Goal: Task Accomplishment & Management: Manage account settings

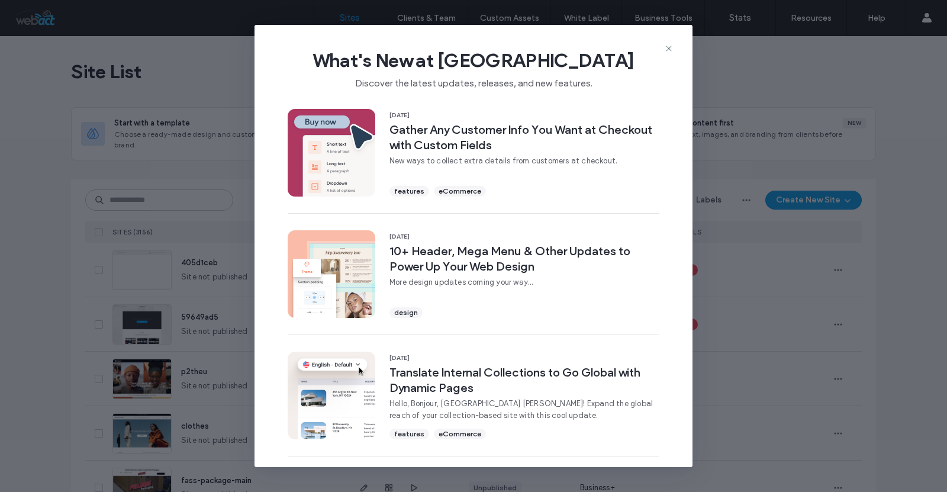
click at [667, 48] on icon at bounding box center [668, 48] width 9 height 9
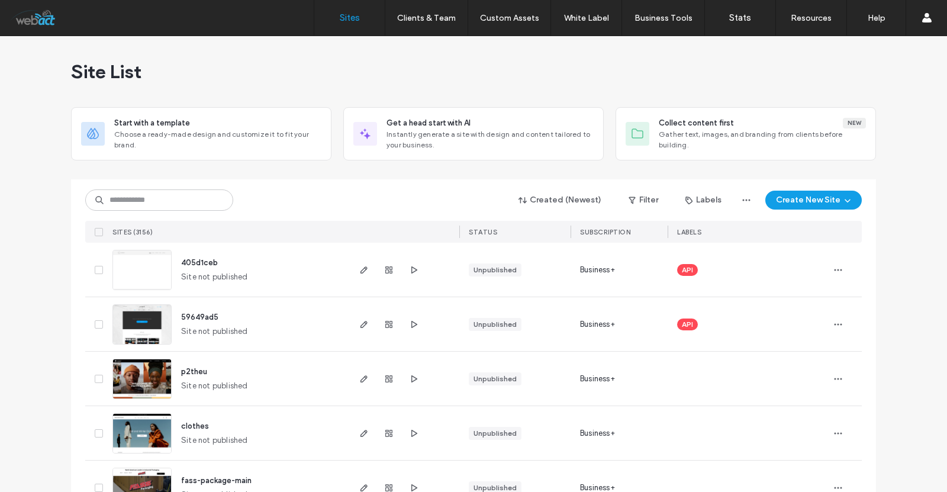
drag, startPoint x: 176, startPoint y: 217, endPoint x: 176, endPoint y: 208, distance: 8.9
click at [176, 217] on div "Created (Newest) Filter Labels Create New Site SITES (3156) STATUS SUBSCRIPTION…" at bounding box center [473, 210] width 777 height 63
click at [177, 207] on input at bounding box center [159, 199] width 148 height 21
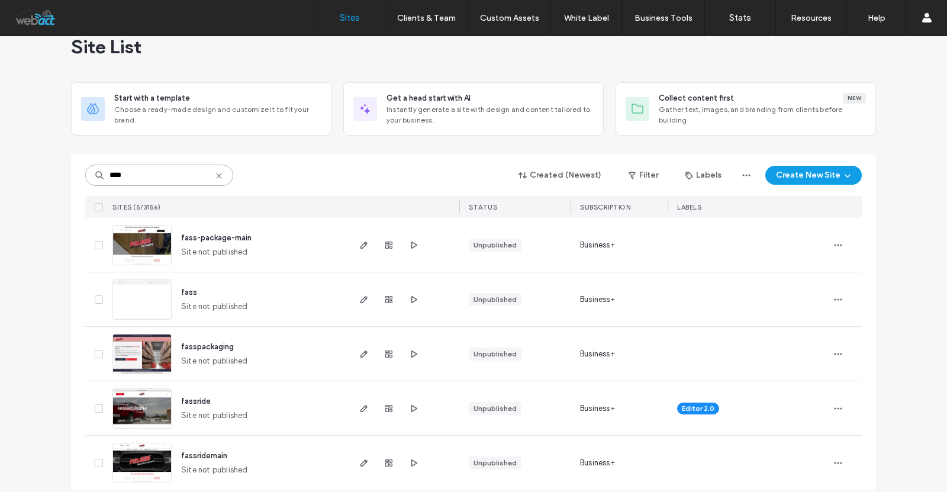
scroll to position [37, 0]
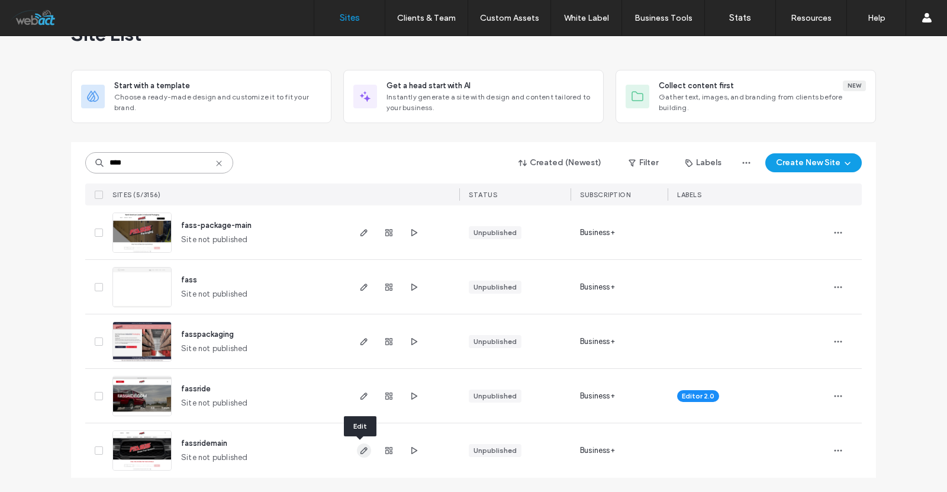
type input "****"
click at [362, 447] on icon "button" at bounding box center [363, 450] width 9 height 9
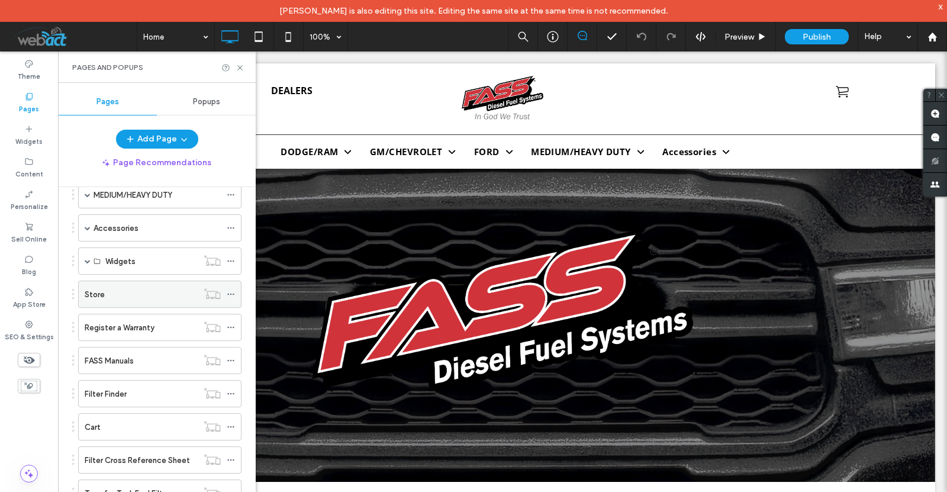
scroll to position [237, 0]
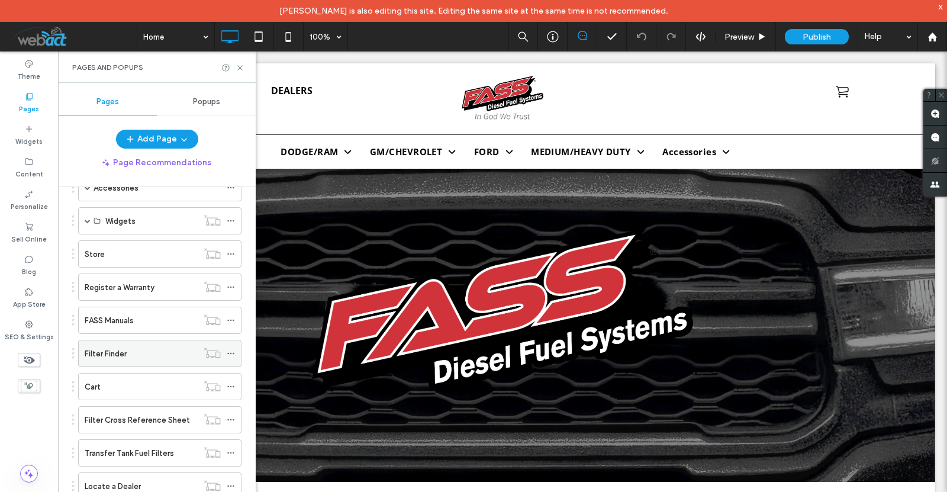
click at [141, 352] on div "Filter Finder" at bounding box center [141, 353] width 113 height 12
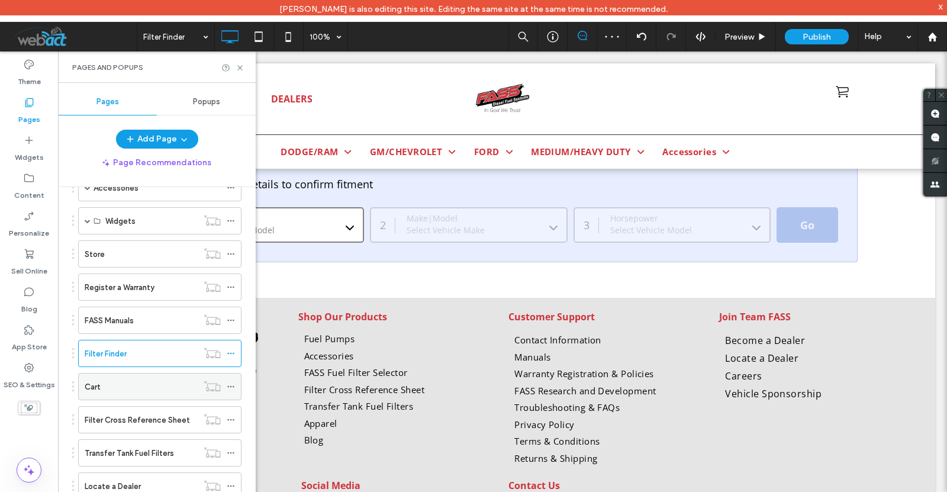
scroll to position [355, 0]
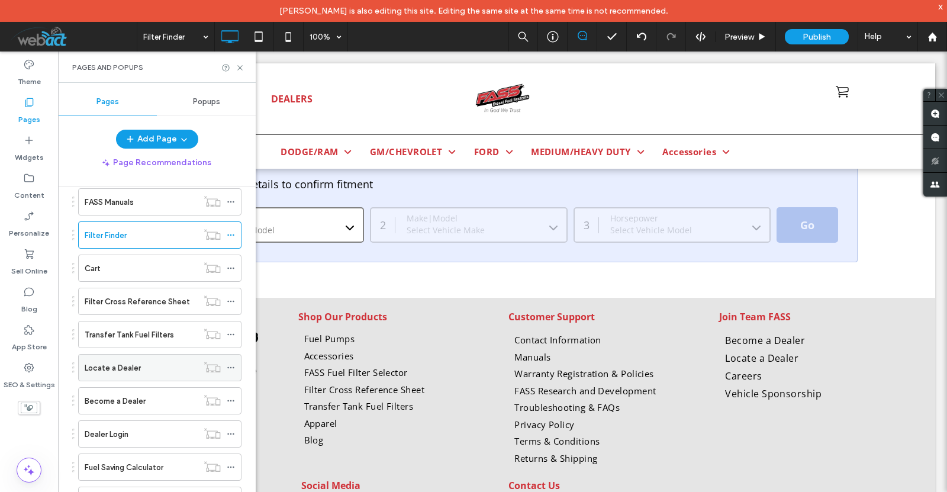
click at [156, 360] on div "Locate a Dealer" at bounding box center [141, 368] width 113 height 26
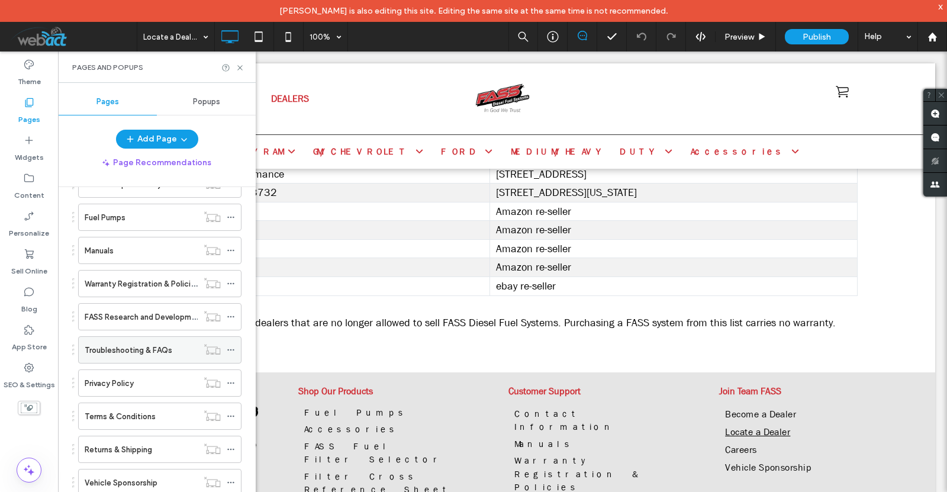
scroll to position [729, 0]
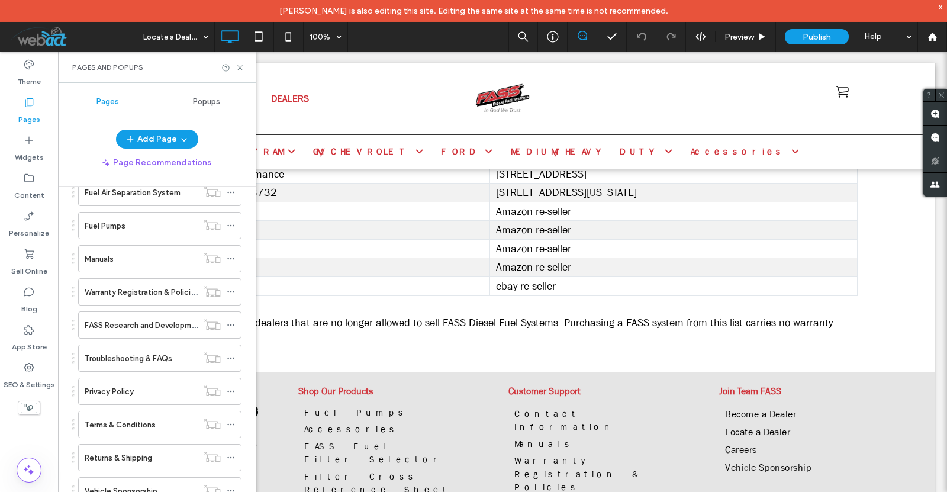
click at [134, 294] on label "Warranty Registration & Policies" at bounding box center [142, 292] width 115 height 21
click at [236, 67] on icon at bounding box center [240, 67] width 9 height 9
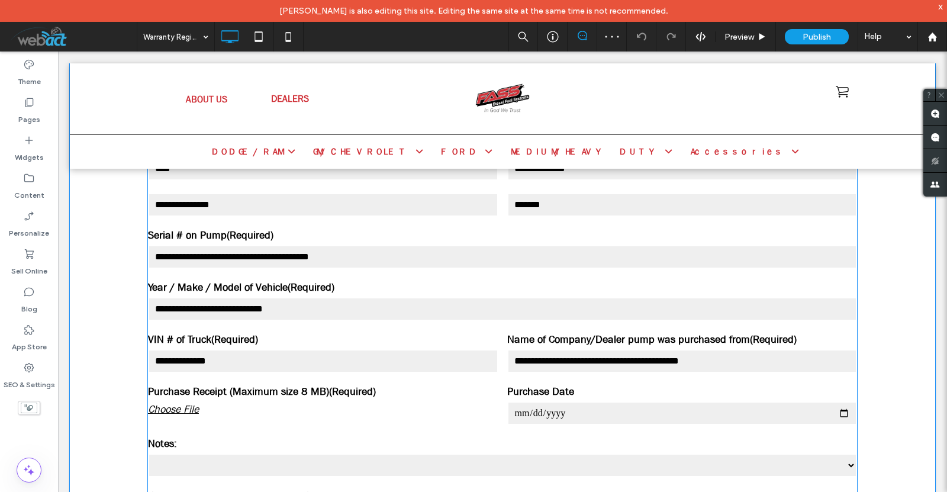
scroll to position [1460, 0]
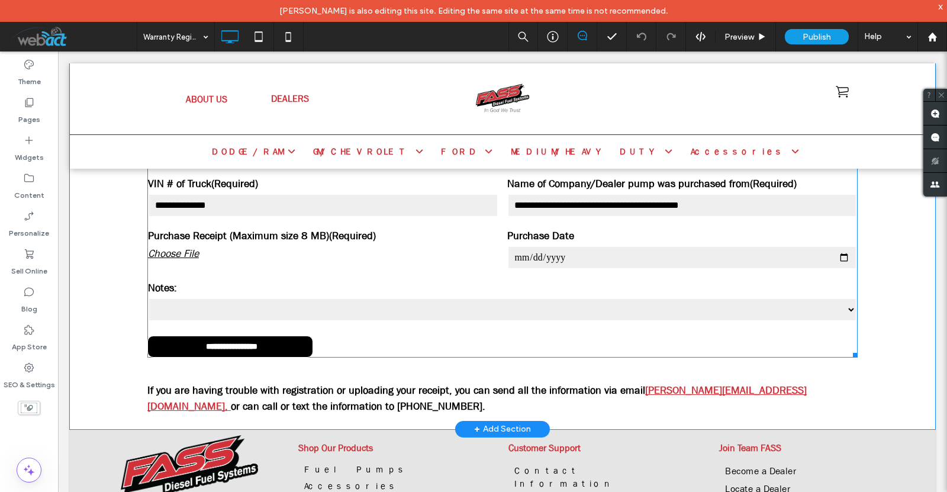
click at [220, 237] on label "Purchase Receipt (Maximum size 8 MB)(Required)" at bounding box center [323, 236] width 350 height 16
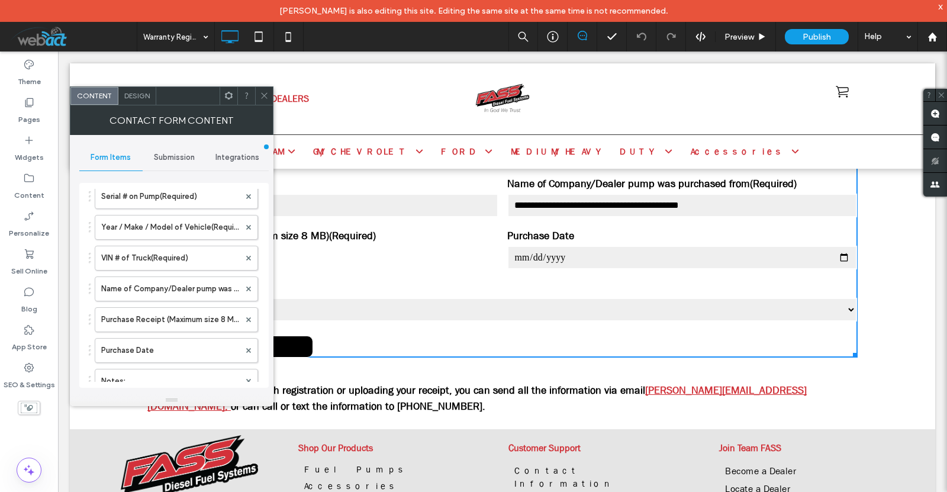
scroll to position [394, 0]
click at [165, 316] on label "Purchase Receipt (Maximum size 8 MB)(Required)" at bounding box center [170, 319] width 139 height 24
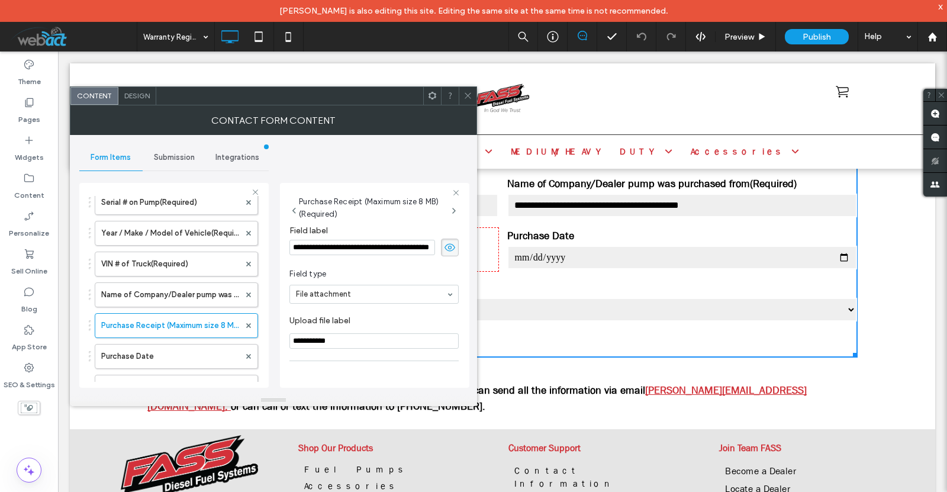
scroll to position [0, 0]
click at [369, 247] on input "**********" at bounding box center [362, 247] width 146 height 15
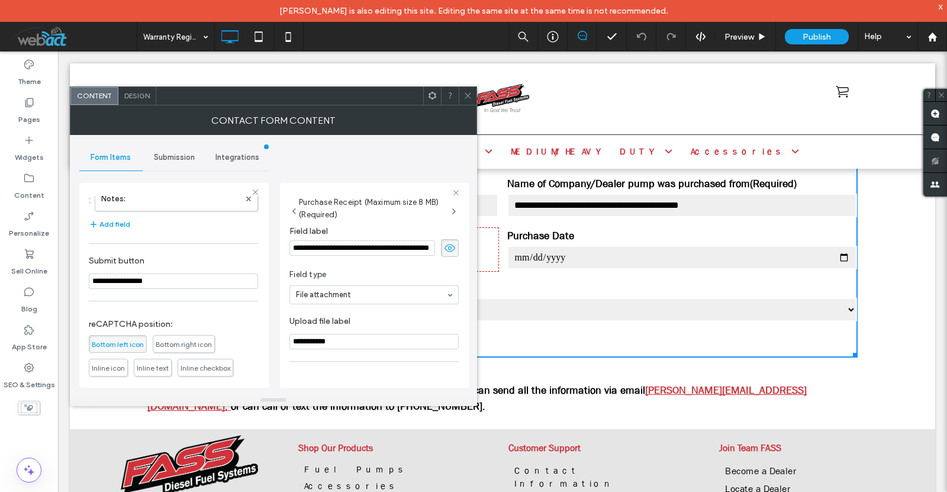
scroll to position [481, 0]
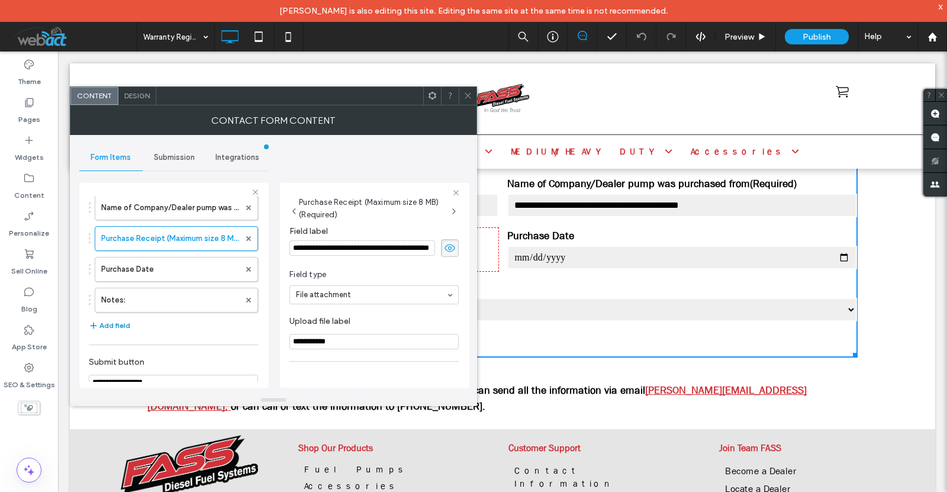
click at [118, 324] on button "Add field" at bounding box center [109, 325] width 41 height 14
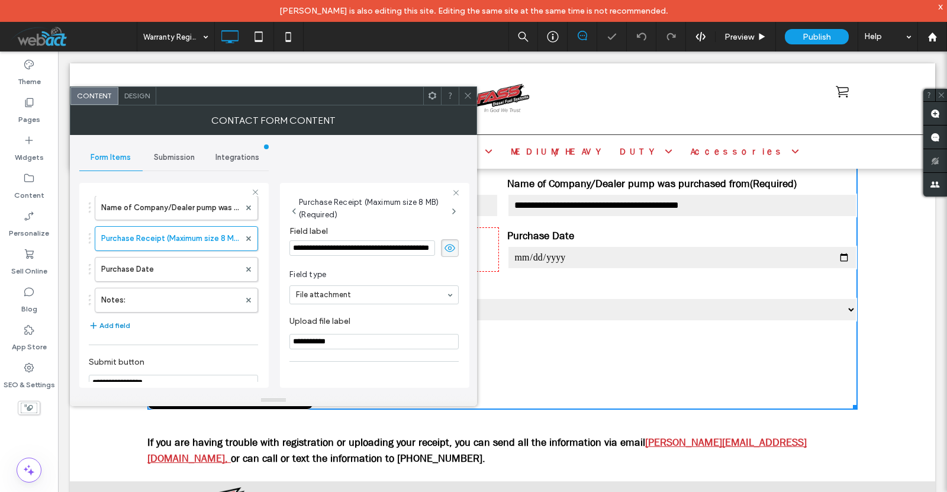
type input "*"
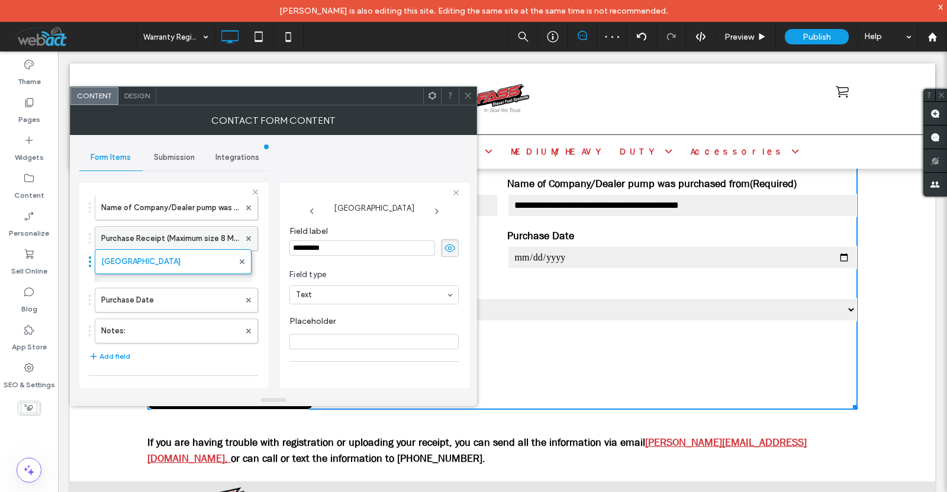
drag, startPoint x: 164, startPoint y: 327, endPoint x: 166, endPoint y: 245, distance: 82.3
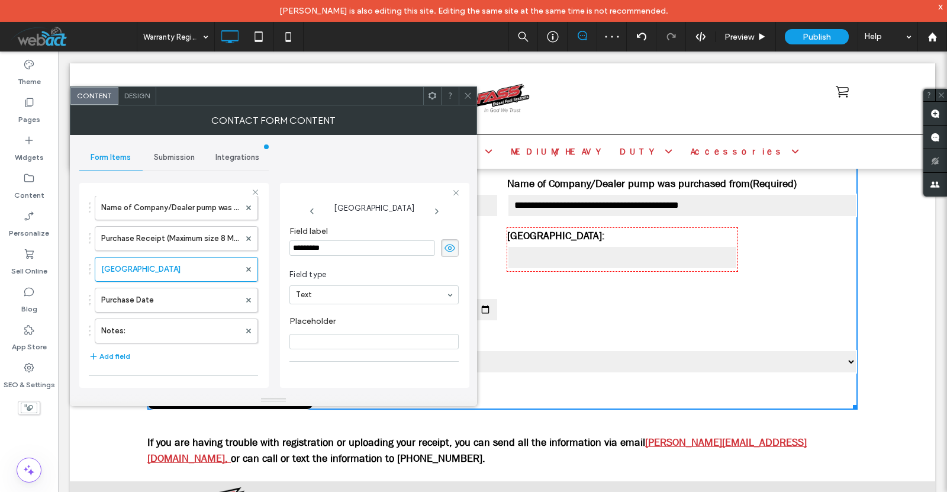
click at [311, 250] on input "*********" at bounding box center [362, 247] width 146 height 15
paste input "**********"
type input "**********"
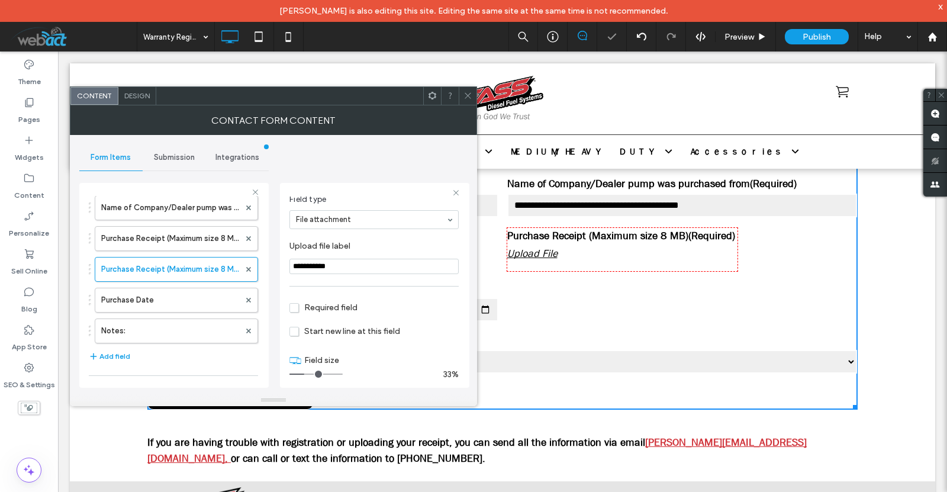
scroll to position [79, 0]
click at [464, 98] on icon at bounding box center [467, 95] width 9 height 9
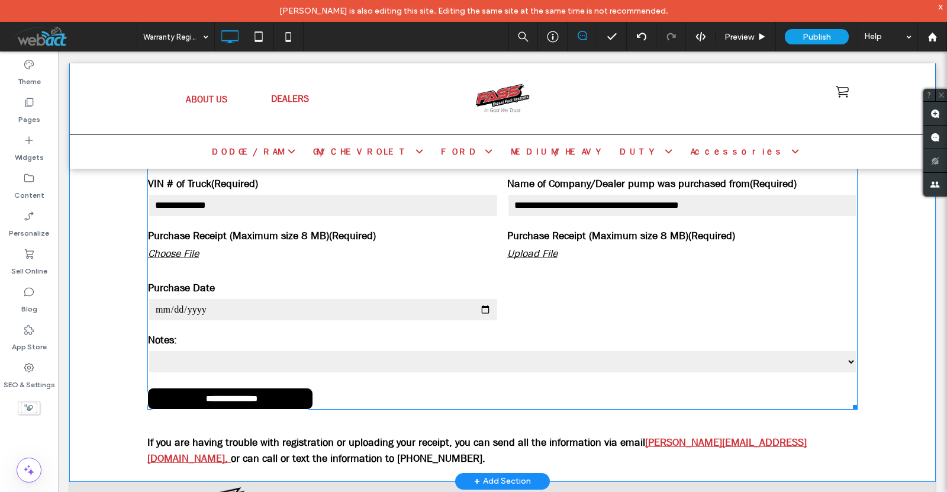
scroll to position [1499, 0]
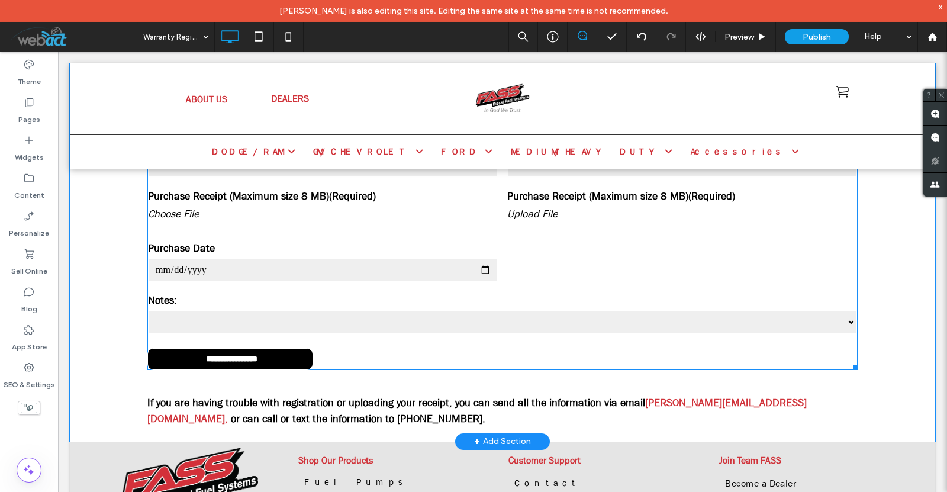
click at [600, 191] on div "Purchase Receipt (Maximum size 8 MB)(Required) Upload File" at bounding box center [622, 209] width 239 height 52
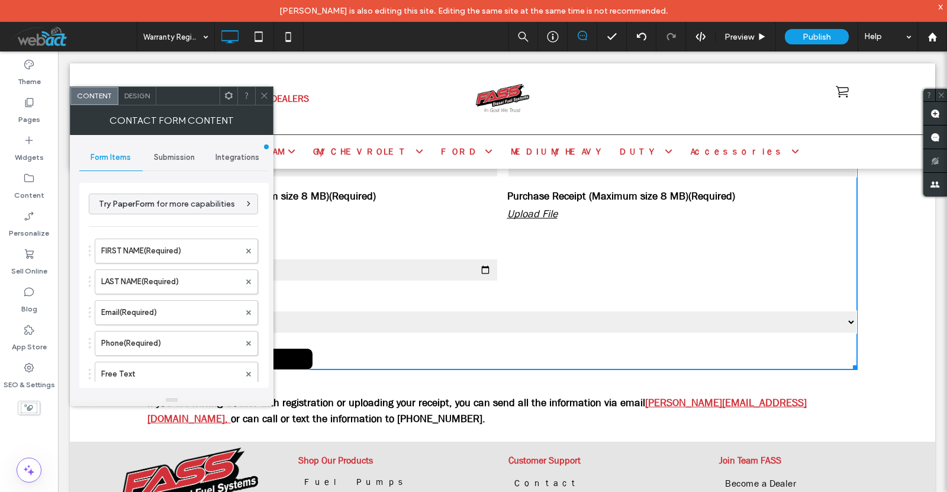
click at [600, 191] on label "Purchase Receipt (Maximum size 8 MB)(Required)" at bounding box center [622, 196] width 230 height 16
type input "**********"
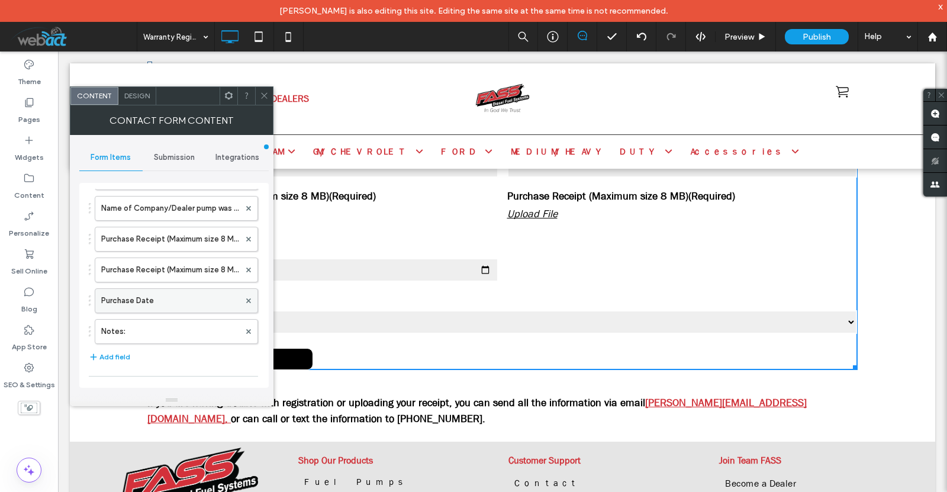
scroll to position [434, 0]
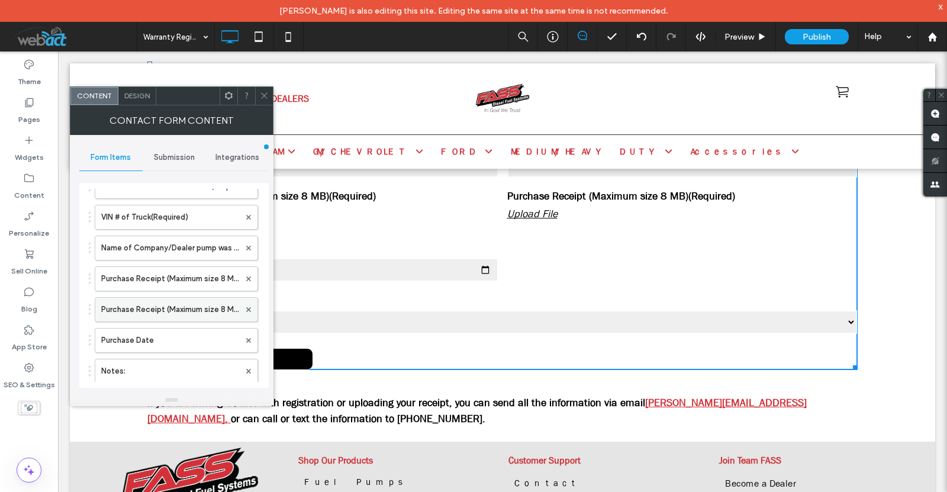
click at [150, 313] on label "Purchase Receipt (Maximum size 8 MB)(Required)" at bounding box center [170, 310] width 139 height 24
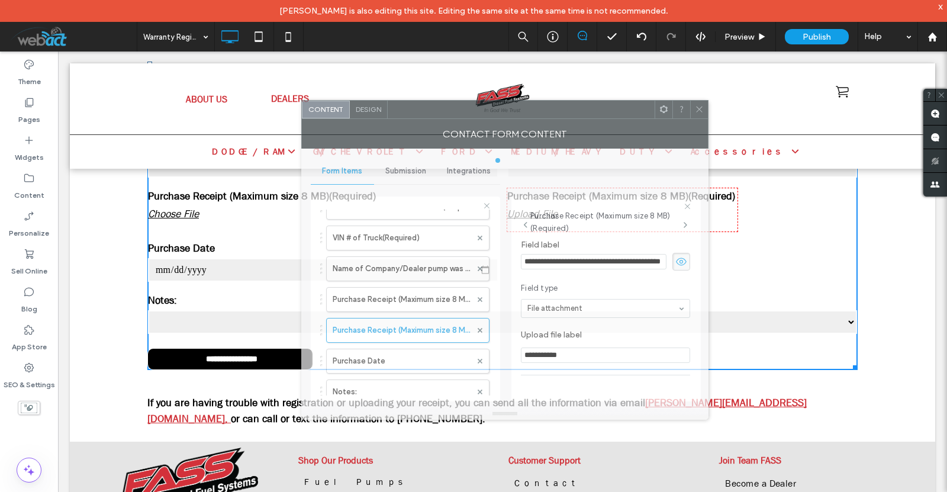
drag, startPoint x: 383, startPoint y: 111, endPoint x: 614, endPoint y: 125, distance: 231.8
click at [614, 125] on div "Contact Form Content" at bounding box center [504, 134] width 407 height 30
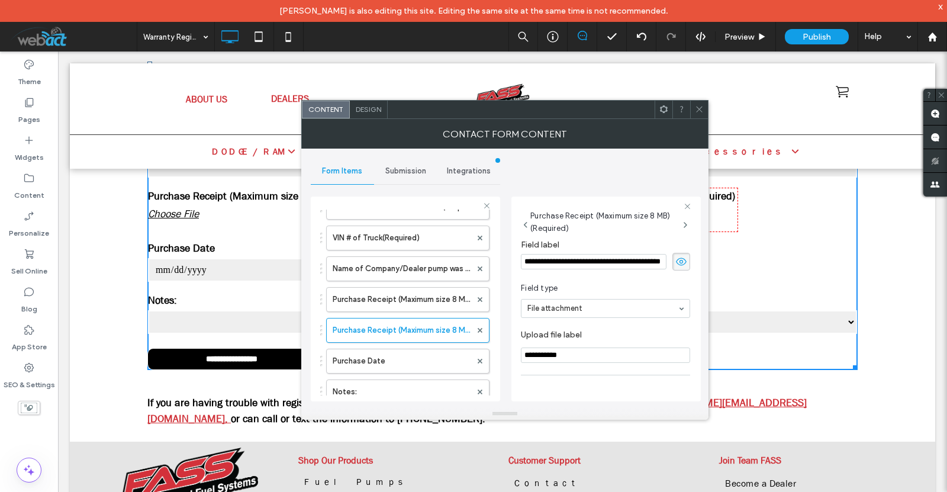
drag, startPoint x: 550, startPoint y: 359, endPoint x: 515, endPoint y: 357, distance: 35.6
click at [515, 357] on div "**********" at bounding box center [605, 299] width 189 height 205
type input "**********"
click at [605, 326] on section "**********" at bounding box center [605, 346] width 169 height 45
click at [697, 108] on icon at bounding box center [699, 109] width 9 height 9
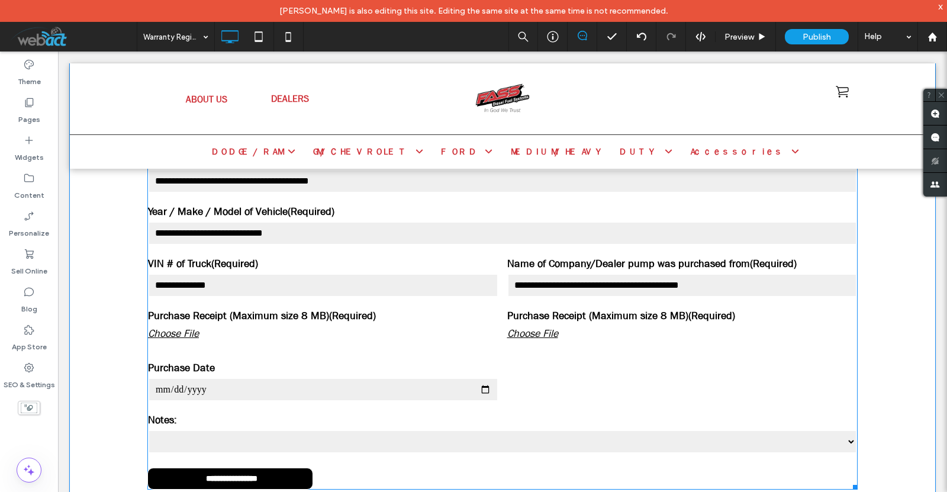
scroll to position [1381, 0]
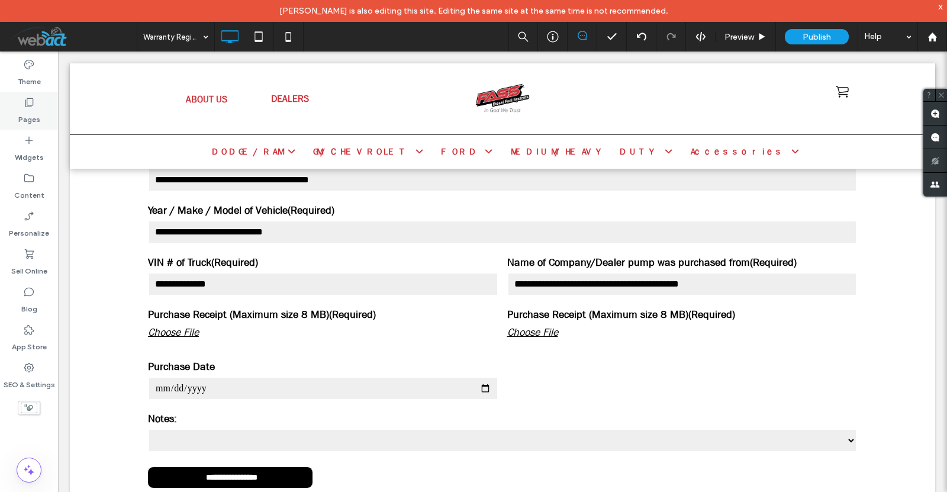
click at [10, 111] on div "Pages" at bounding box center [29, 111] width 58 height 38
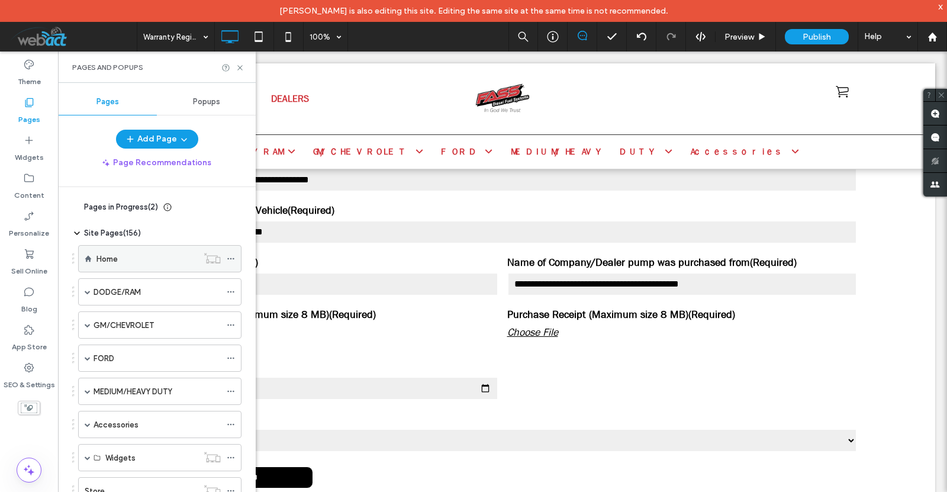
click at [143, 260] on div "Home" at bounding box center [146, 259] width 101 height 12
click at [237, 63] on div "Home 100% Preview Publish Help Site Comments Team & Clients Automate new commen…" at bounding box center [473, 246] width 947 height 492
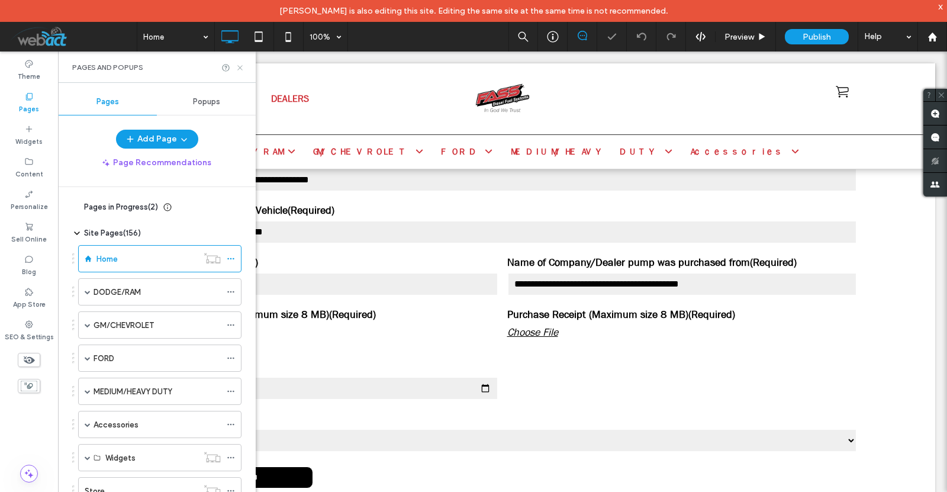
click at [243, 65] on icon at bounding box center [240, 67] width 9 height 9
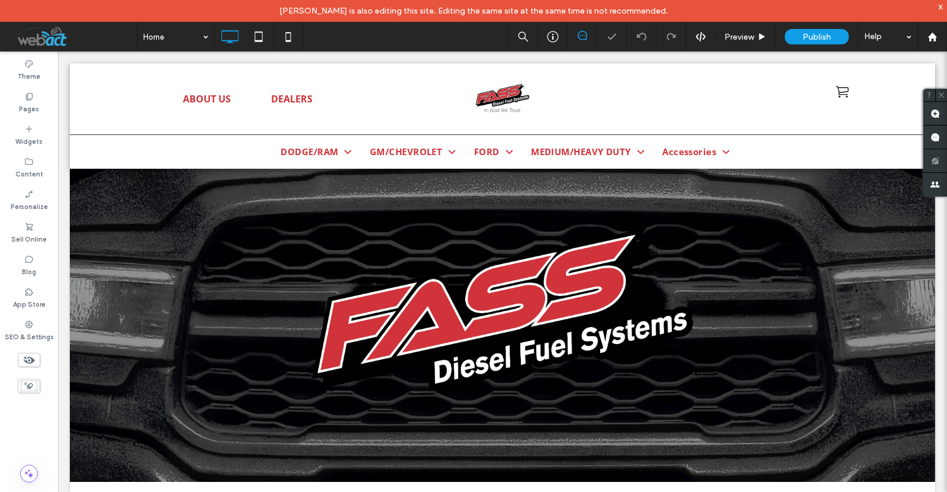
scroll to position [474, 0]
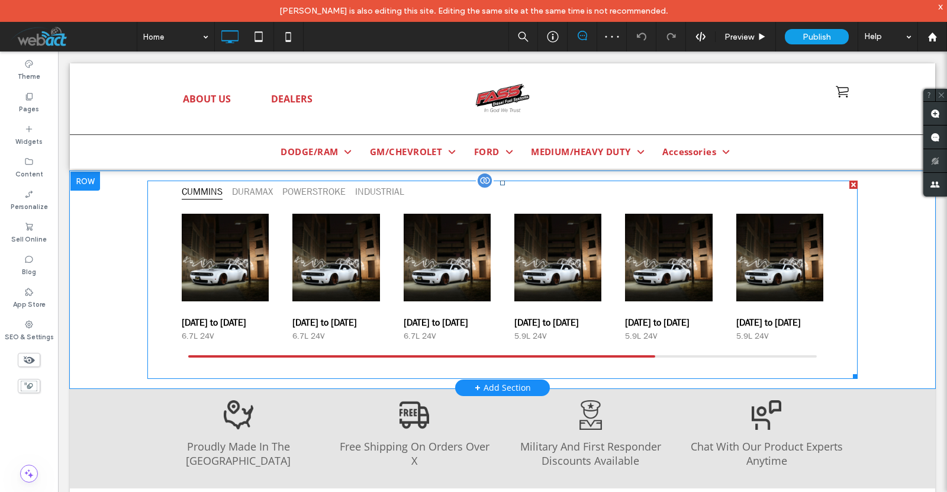
click at [248, 268] on span at bounding box center [502, 280] width 710 height 198
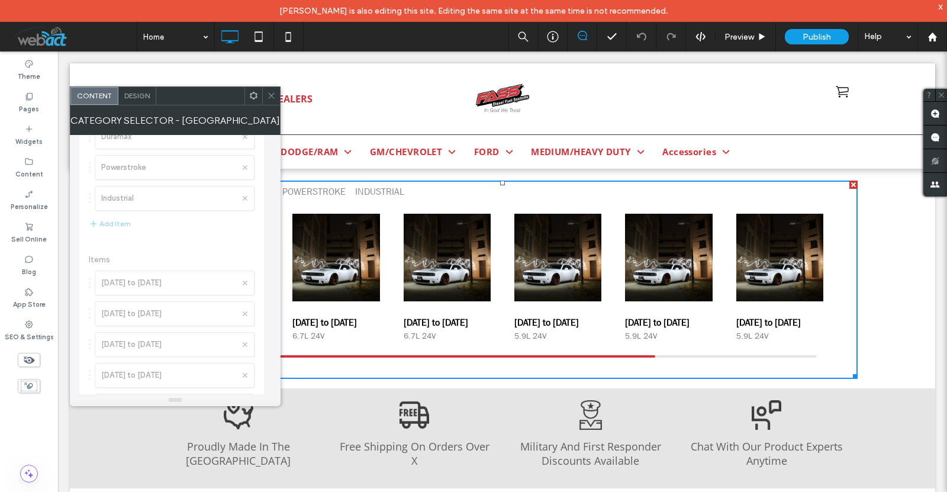
scroll to position [0, 0]
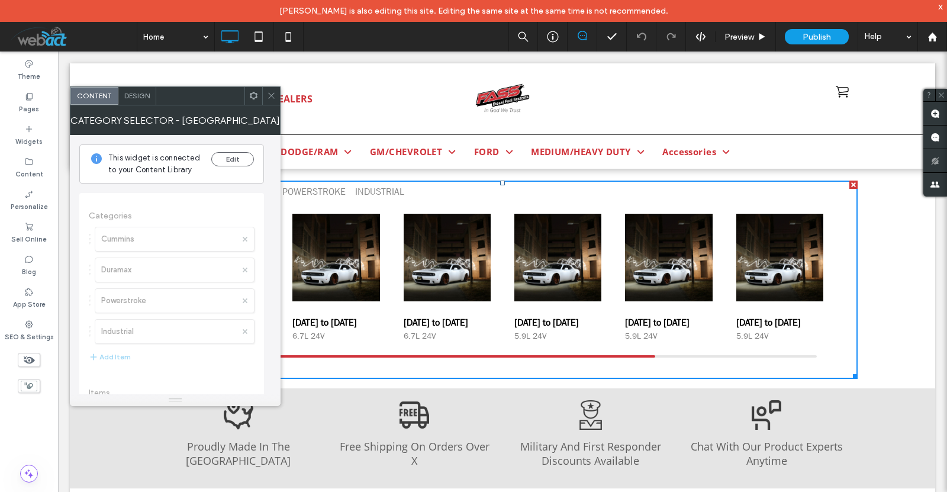
click at [147, 235] on span "Categories Cummins Duramax Powerstroke Industrial Add Item" at bounding box center [172, 287] width 166 height 177
click at [223, 154] on button "Edit" at bounding box center [232, 159] width 43 height 14
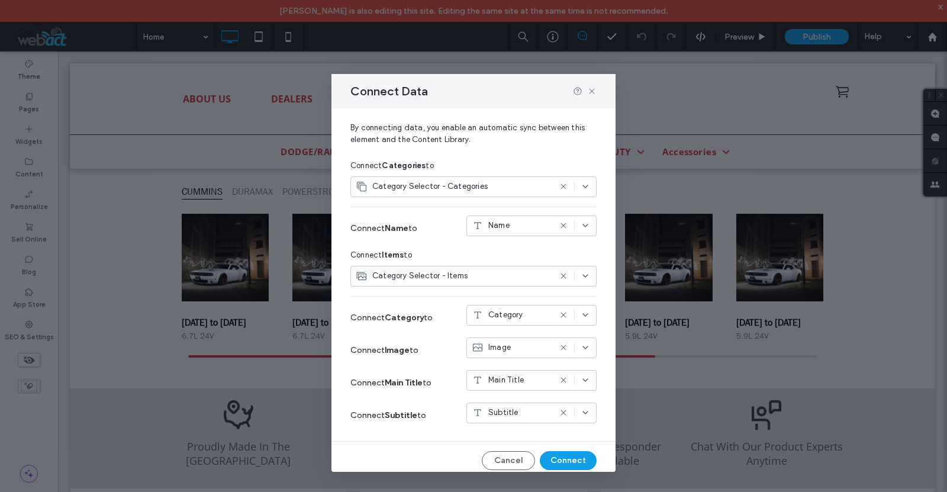
scroll to position [46, 0]
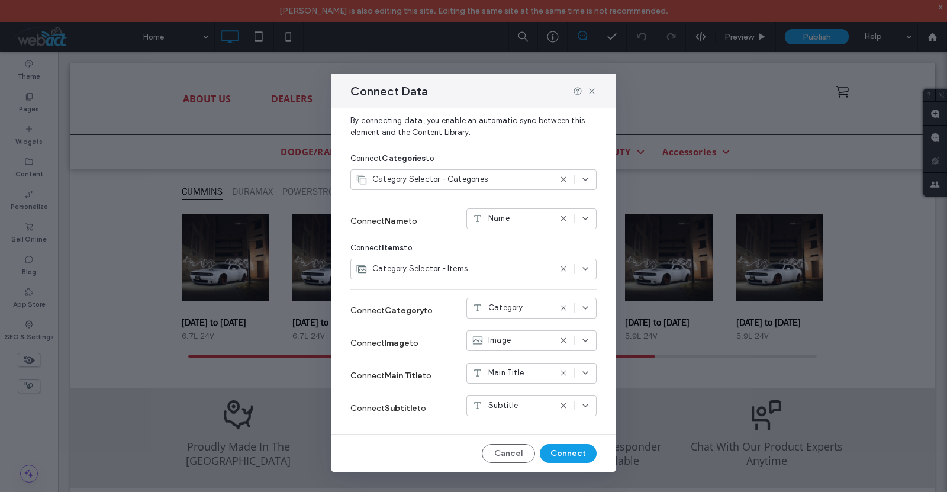
click at [581, 310] on icon at bounding box center [585, 307] width 9 height 9
click at [591, 91] on icon at bounding box center [591, 90] width 9 height 9
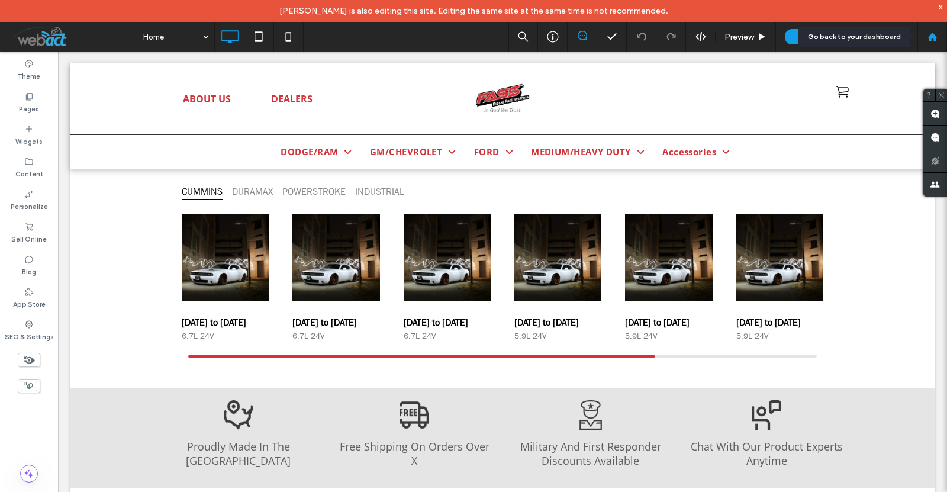
click at [929, 41] on icon at bounding box center [932, 37] width 10 height 10
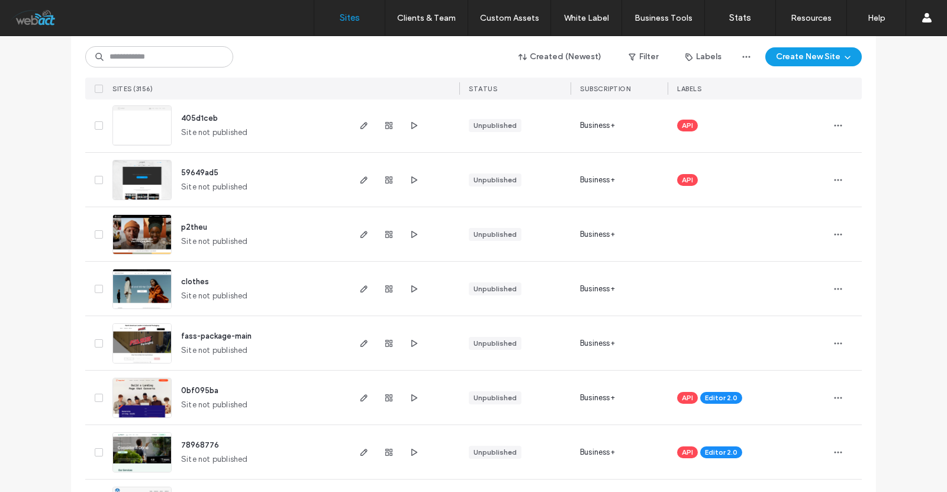
scroll to position [157, 0]
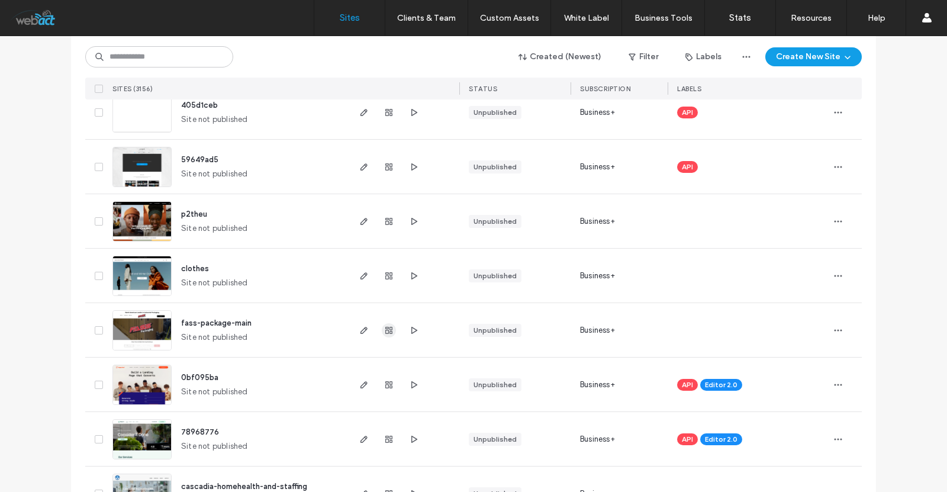
click at [387, 327] on icon "button" at bounding box center [388, 330] width 9 height 9
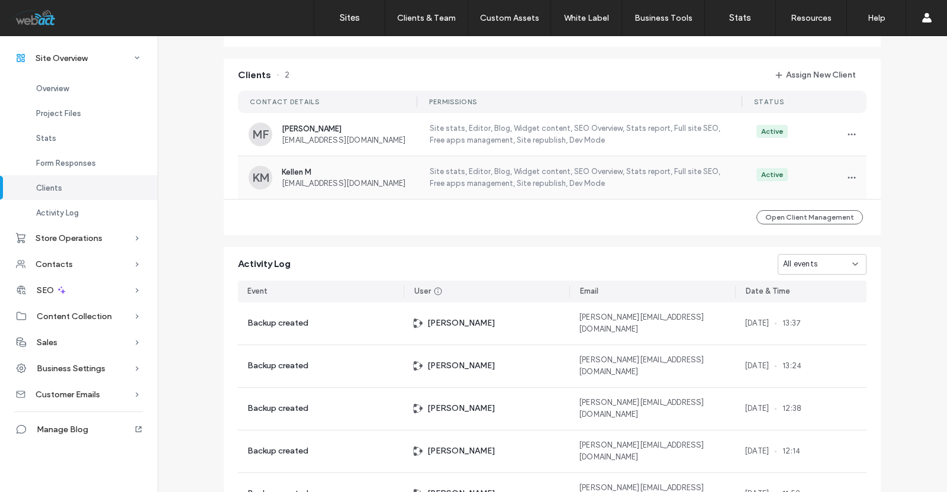
scroll to position [947, 0]
click at [346, 11] on link "Sites" at bounding box center [349, 18] width 70 height 36
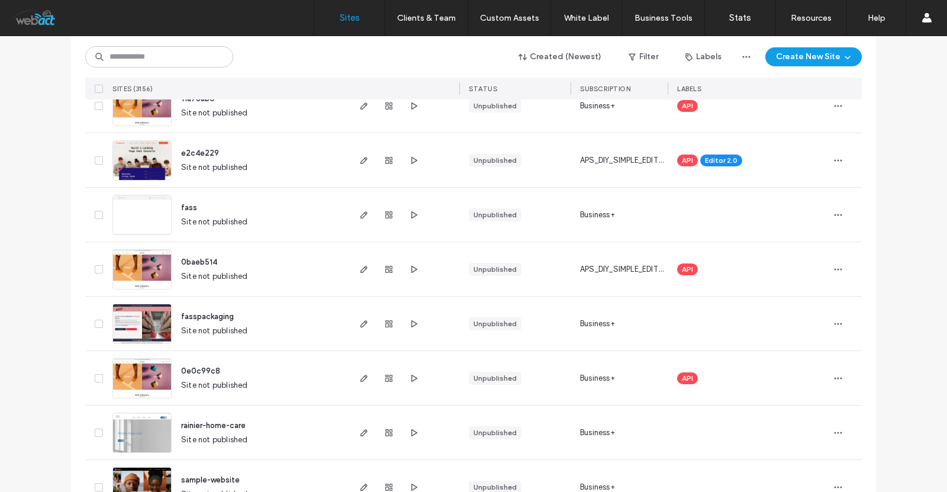
scroll to position [710, 0]
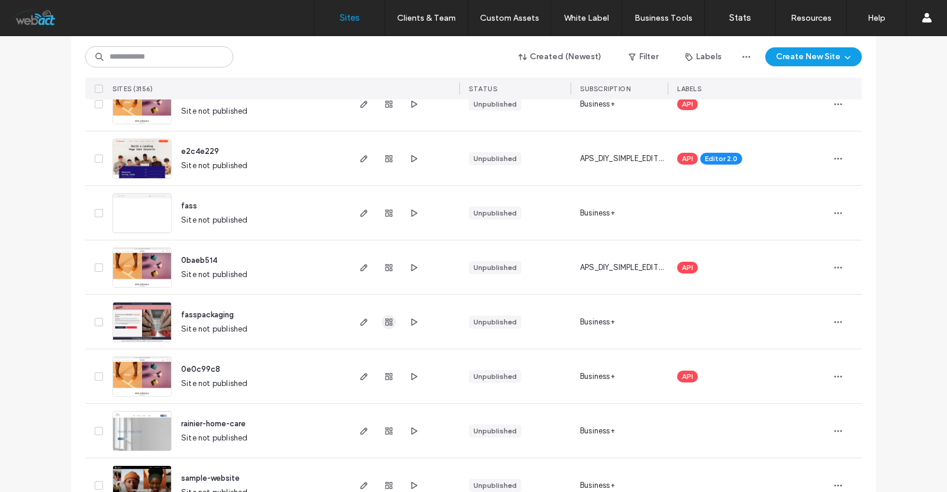
click at [384, 323] on icon "button" at bounding box center [388, 321] width 9 height 9
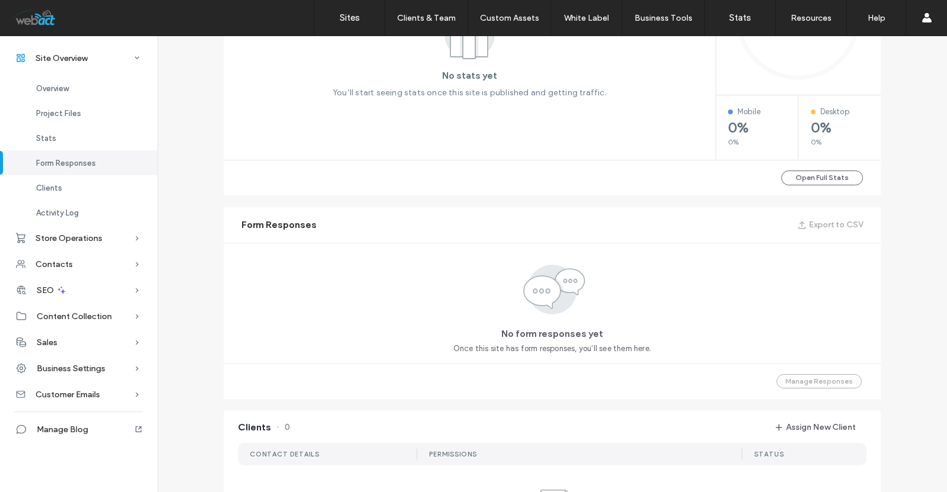
scroll to position [474, 0]
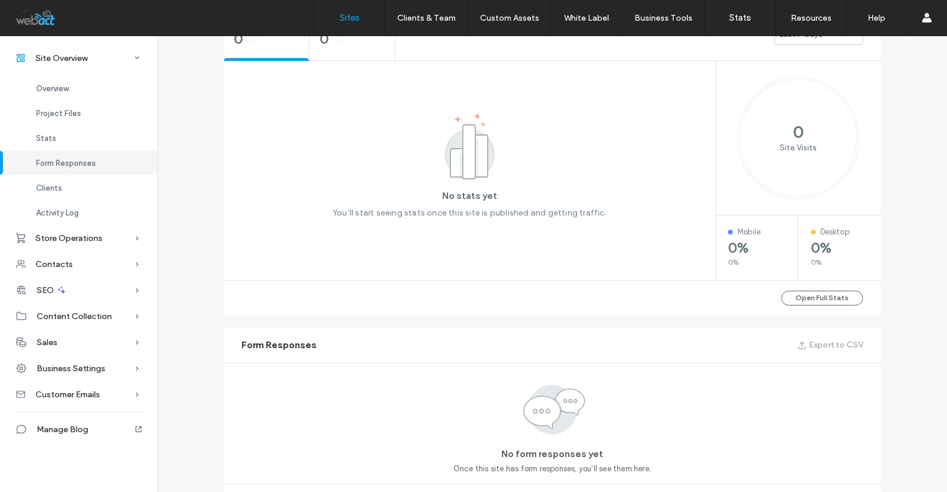
click at [334, 20] on link "Sites" at bounding box center [349, 18] width 70 height 36
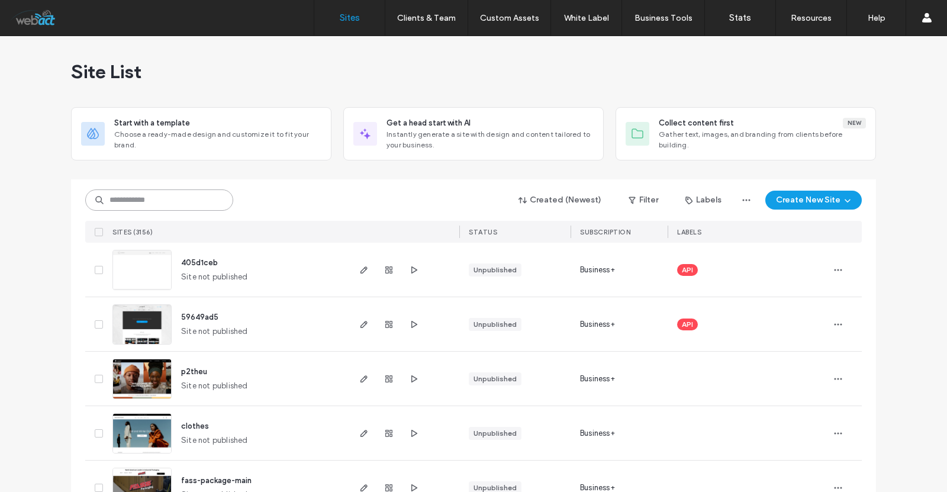
click at [190, 199] on input at bounding box center [159, 199] width 148 height 21
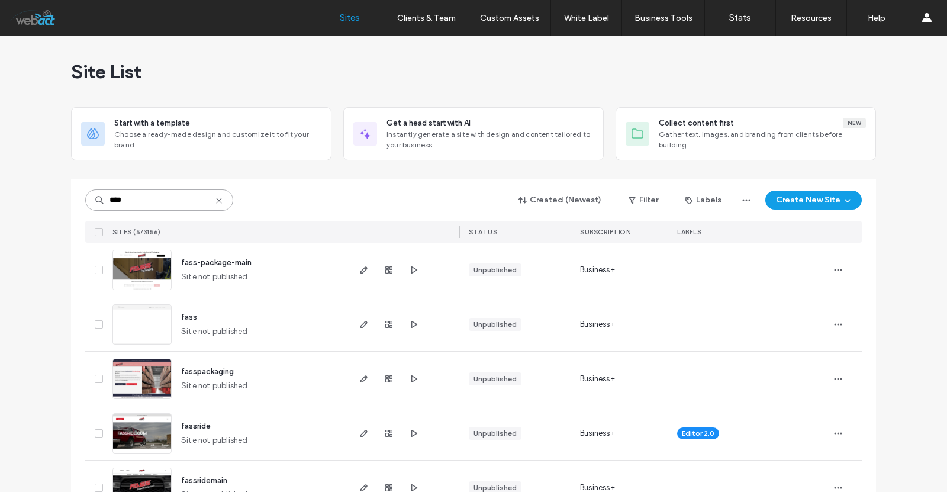
scroll to position [37, 0]
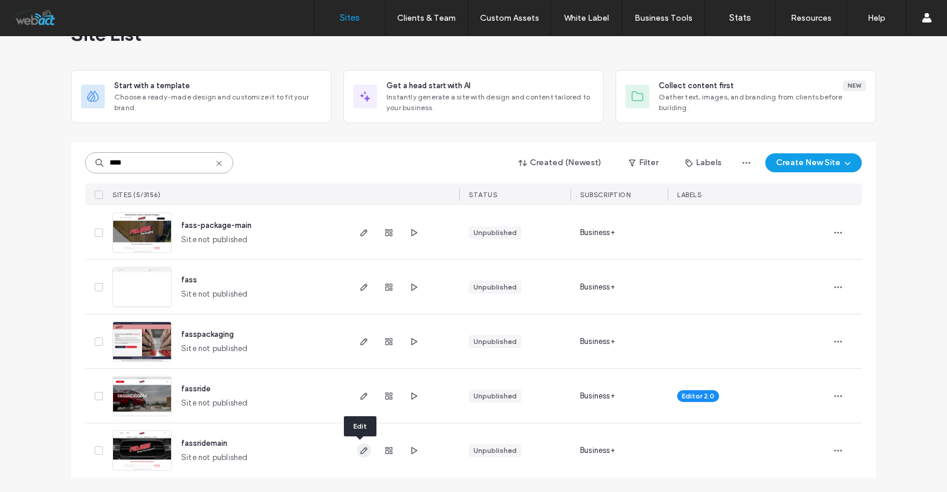
type input "****"
click at [359, 450] on icon "button" at bounding box center [363, 450] width 9 height 9
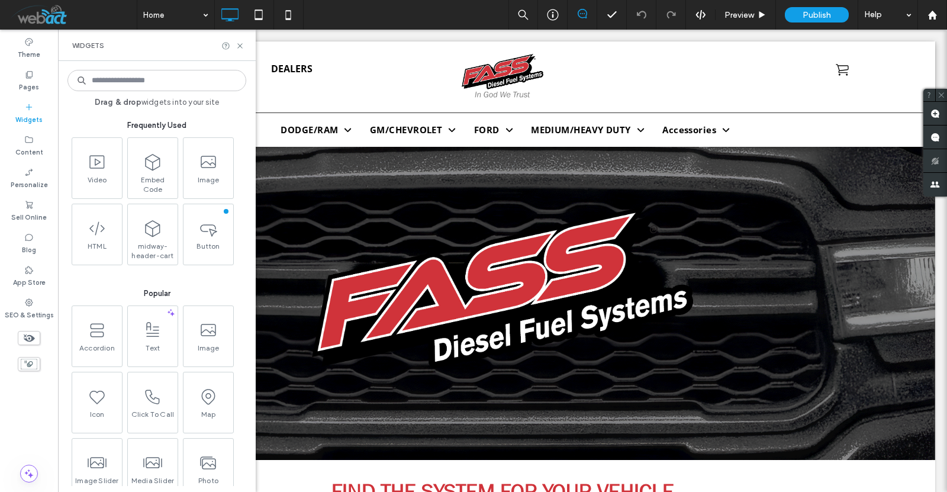
click at [192, 73] on input at bounding box center [156, 80] width 179 height 21
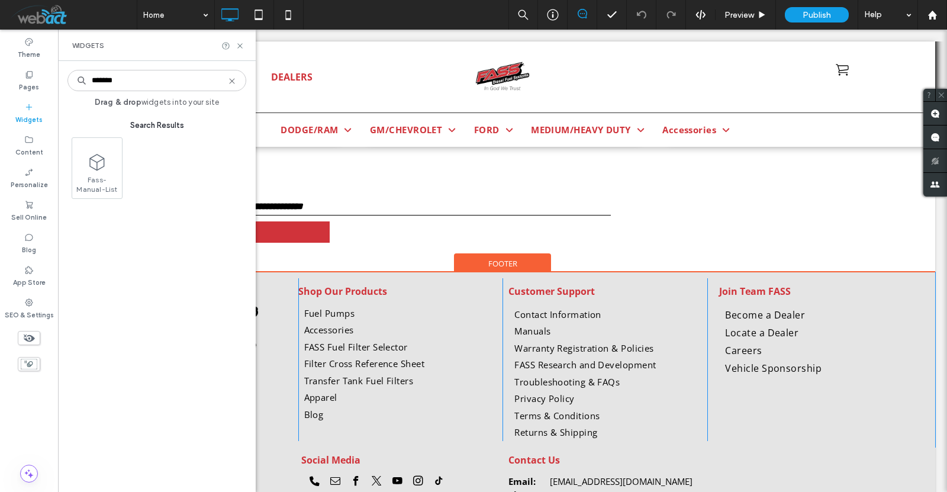
scroll to position [2321, 0]
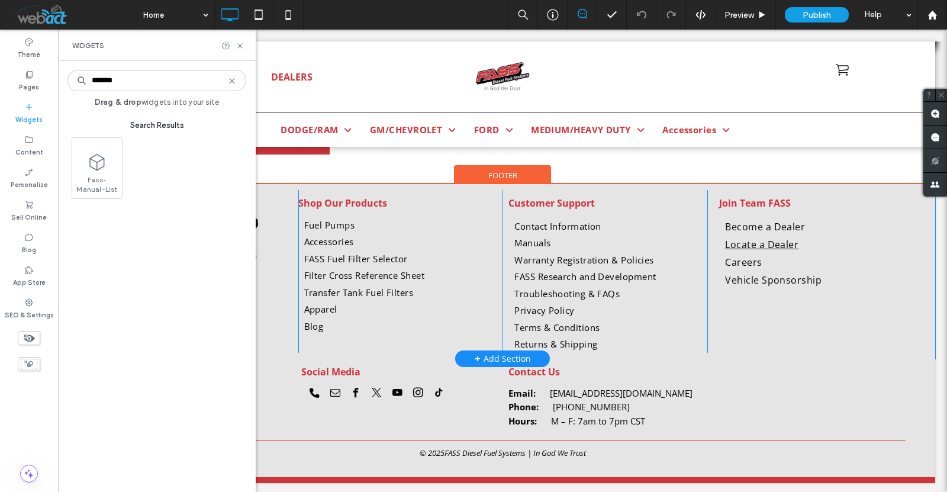
type input "*******"
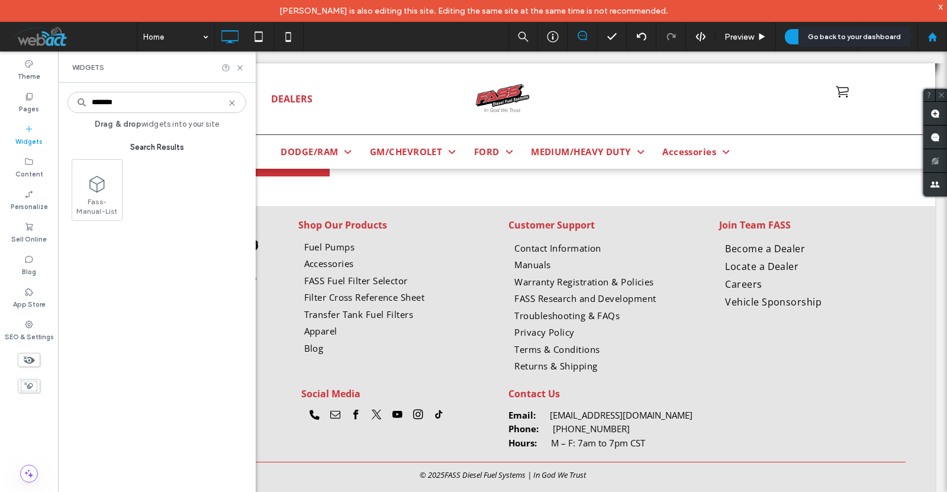
click at [921, 30] on div at bounding box center [932, 37] width 30 height 30
